Goal: Find specific page/section: Find specific page/section

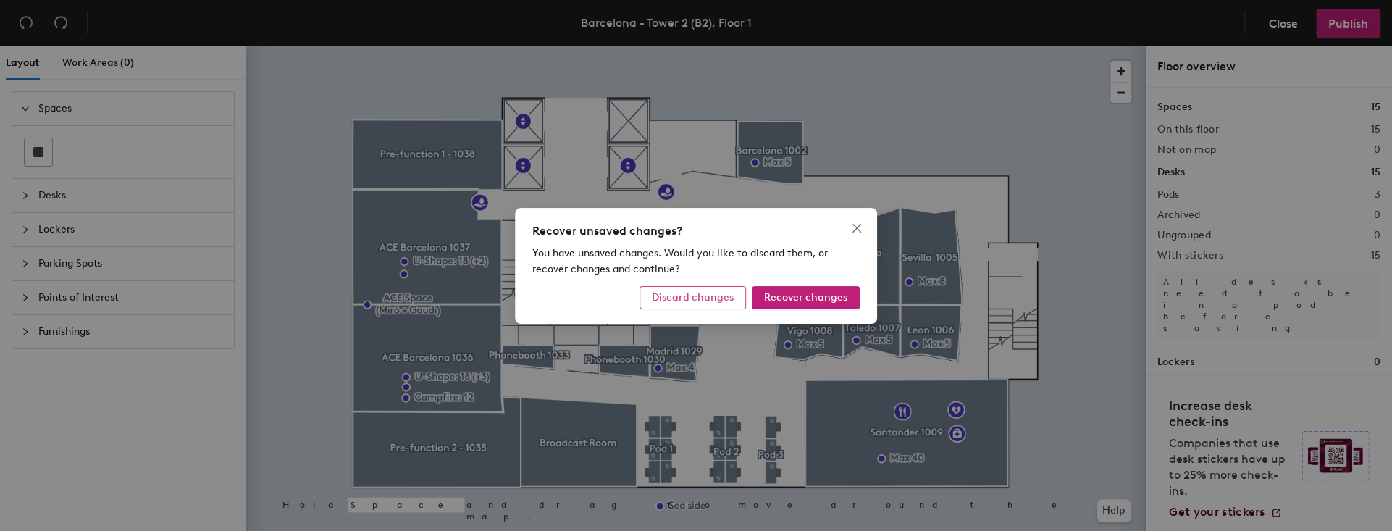
click at [678, 296] on span "Discard changes" at bounding box center [693, 297] width 82 height 12
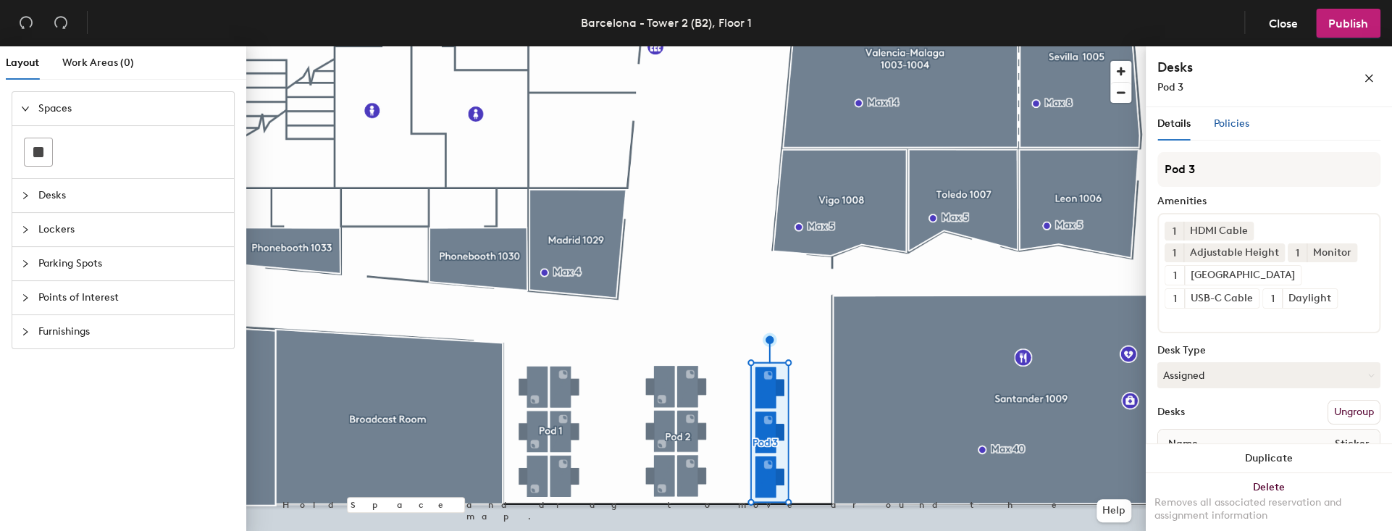
click at [1227, 125] on span "Policies" at bounding box center [1231, 123] width 35 height 12
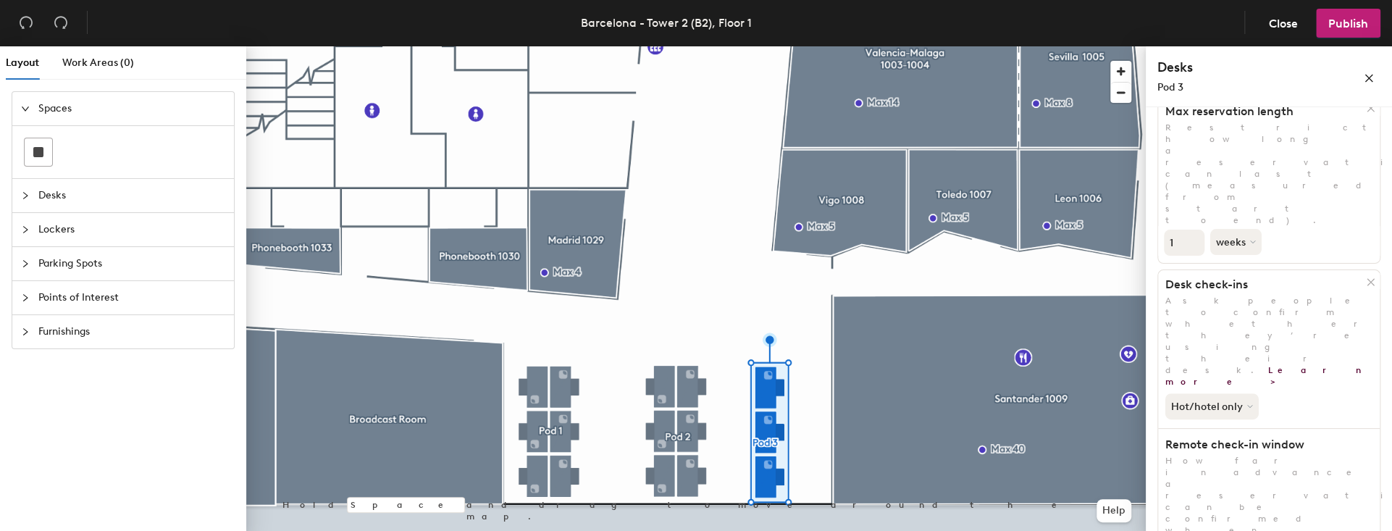
scroll to position [275, 0]
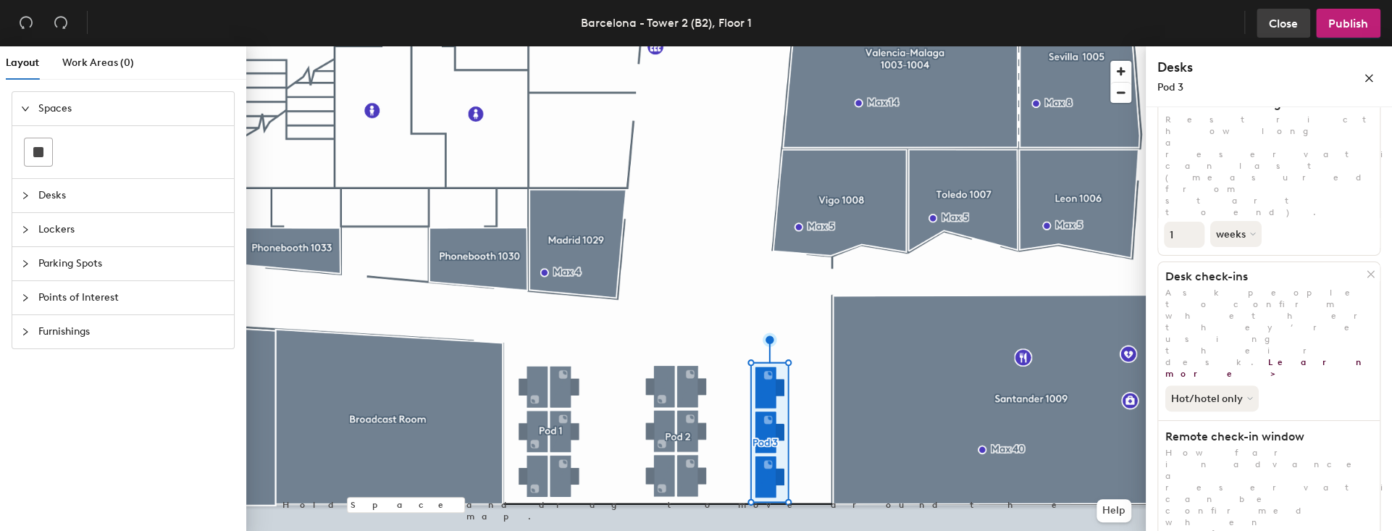
click at [1291, 23] on span "Close" at bounding box center [1283, 24] width 29 height 14
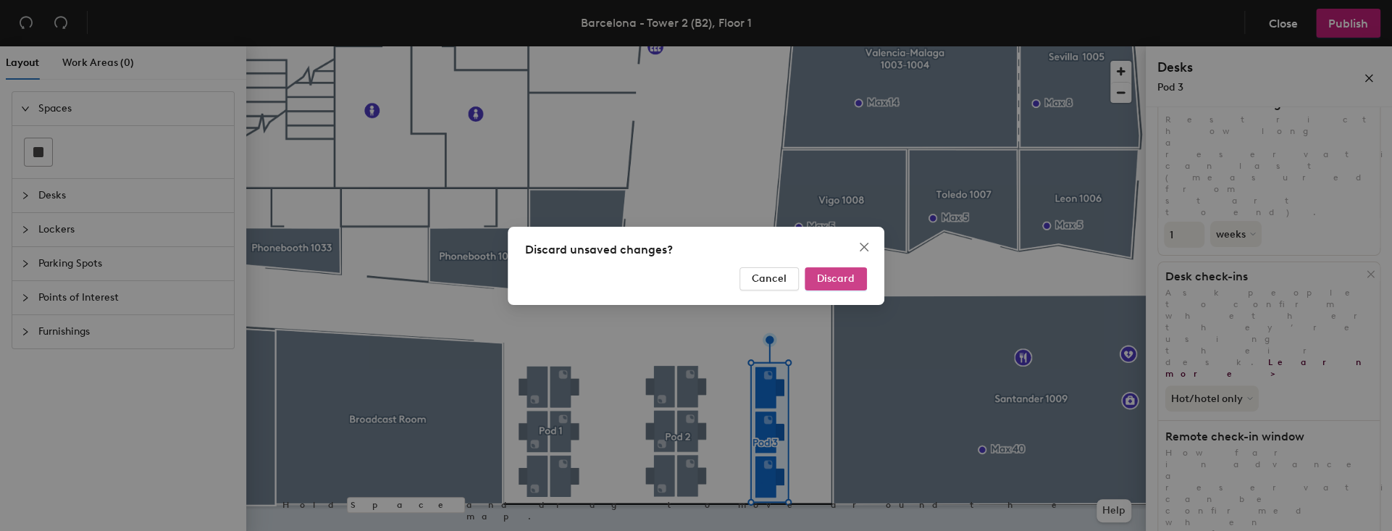
click at [822, 276] on span "Discard" at bounding box center [836, 278] width 38 height 12
